Goal: Check status: Check status

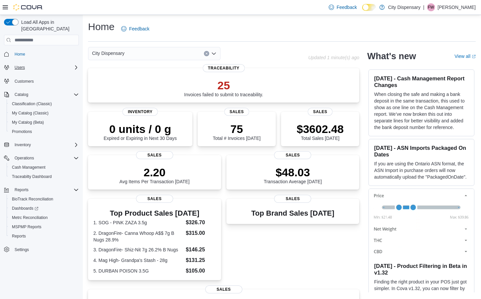
click at [33, 64] on div "Users" at bounding box center [45, 68] width 67 height 8
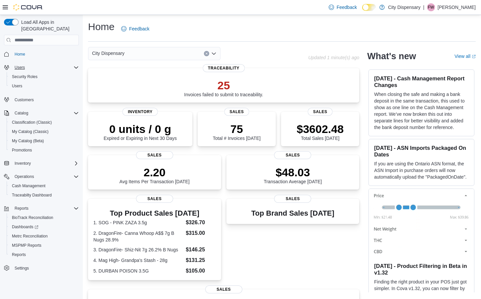
click at [77, 64] on div "Users" at bounding box center [45, 68] width 67 height 8
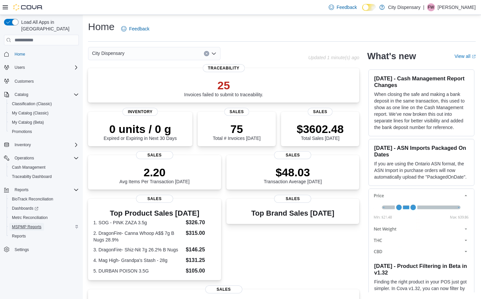
click at [40, 225] on span "MSPMP Reports" at bounding box center [26, 227] width 29 height 5
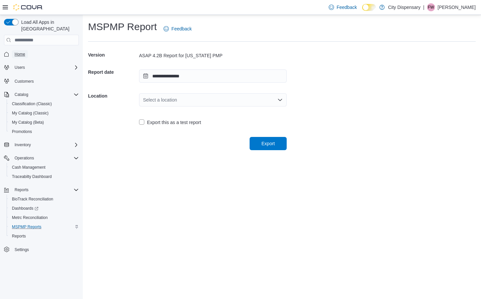
click at [23, 52] on span "Home" at bounding box center [20, 54] width 11 height 5
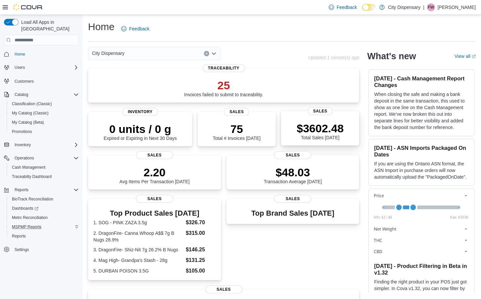
click at [319, 135] on p "$3602.48" at bounding box center [320, 128] width 47 height 13
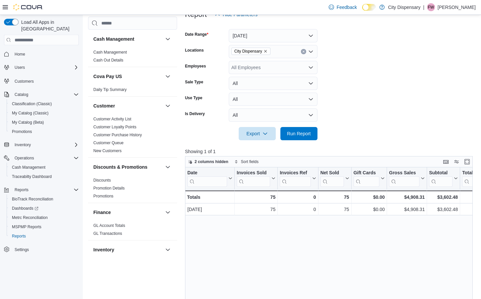
scroll to position [89, 0]
click at [297, 136] on span "Run Report" at bounding box center [299, 133] width 24 height 7
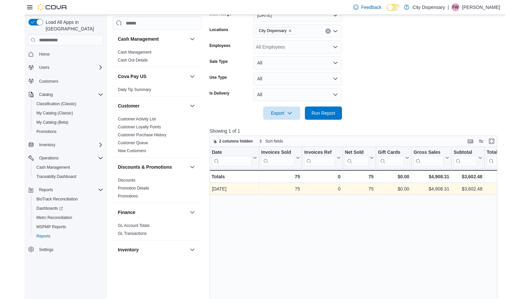
scroll to position [156, 0]
